Goal: Transaction & Acquisition: Purchase product/service

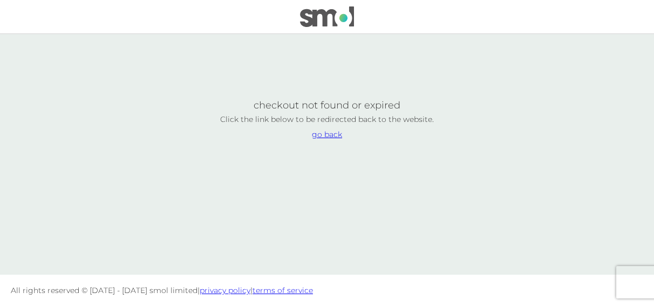
click at [322, 131] on link "go back" at bounding box center [327, 135] width 30 height 8
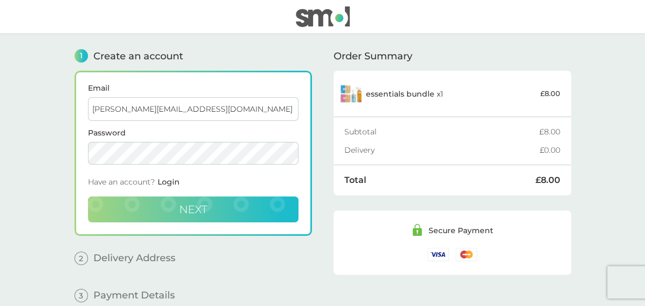
click at [188, 206] on span "Next" at bounding box center [193, 209] width 28 height 13
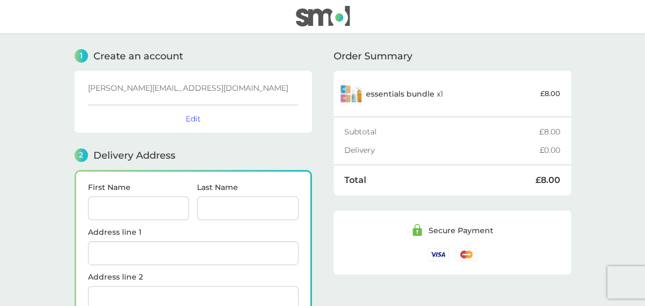
click at [189, 93] on div "diane.pickup2903@gmail.com Edit" at bounding box center [192, 102] width 237 height 62
click at [140, 210] on input "First Name" at bounding box center [138, 208] width 101 height 24
type input "Diane"
type input "Pickup"
type input "4 West Walk, Bottisham"
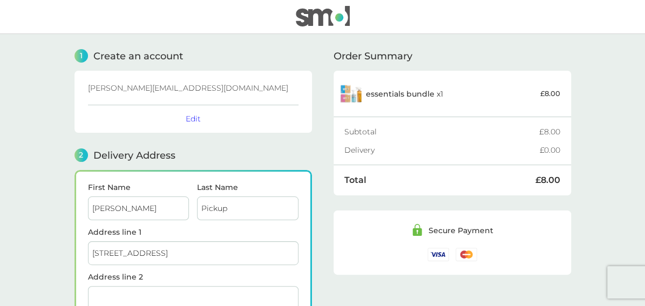
type input "Cambridge"
type input "CB25 9BH"
type input "07398833826"
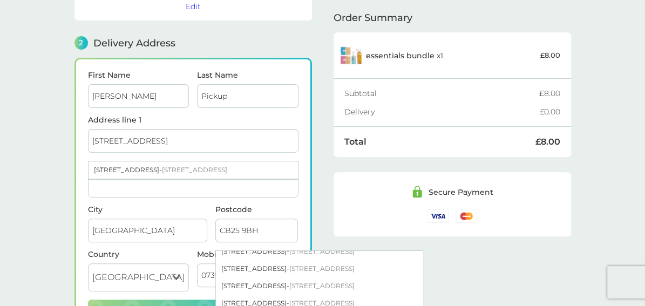
scroll to position [47, 0]
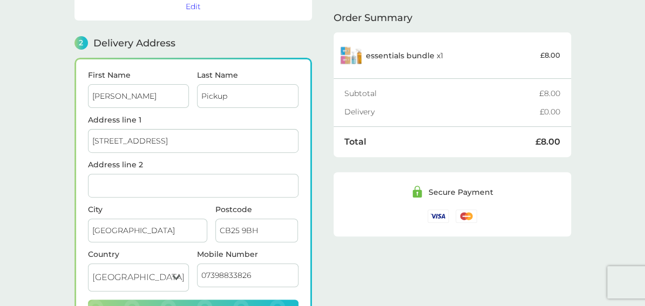
click at [472, 284] on div "Order Summary essentials bundle x 1 £8.00 Subtotal £8.00 Delivery £0.00 Total £…" at bounding box center [451, 149] width 237 height 454
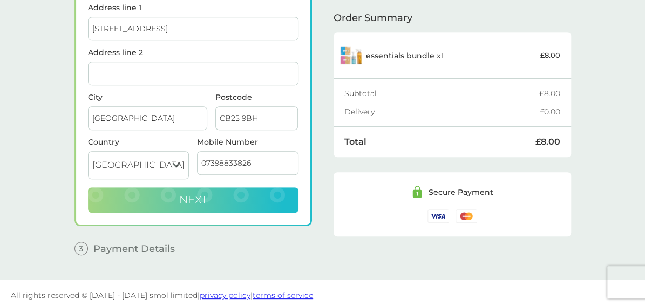
click at [186, 196] on span "Next" at bounding box center [193, 199] width 28 height 13
checkbox input "true"
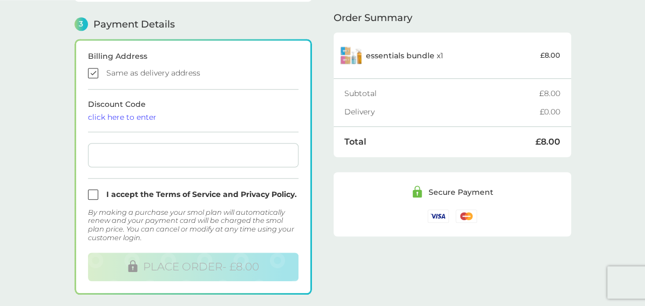
scroll to position [296, 0]
click at [166, 160] on div at bounding box center [193, 155] width 210 height 24
